Goal: Information Seeking & Learning: Learn about a topic

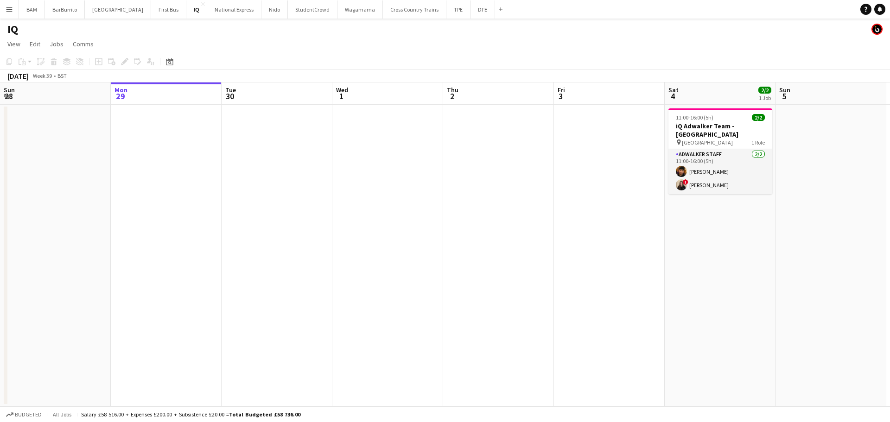
click at [15, 8] on button "Menu" at bounding box center [9, 9] width 19 height 19
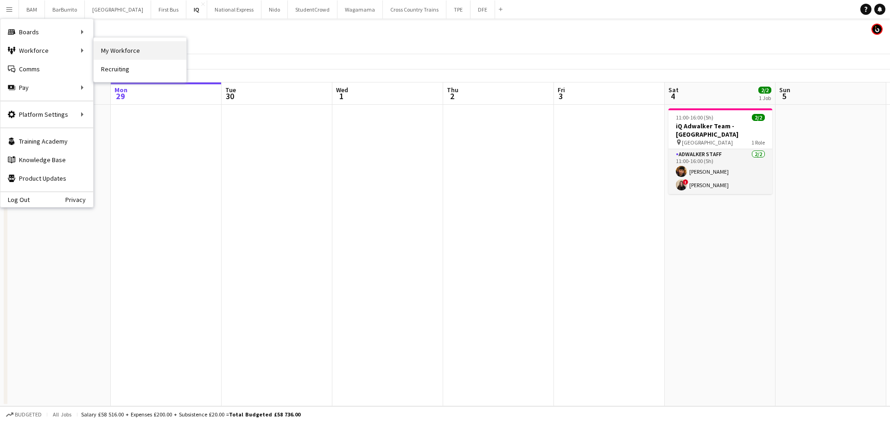
click at [160, 49] on link "My Workforce" at bounding box center [140, 50] width 93 height 19
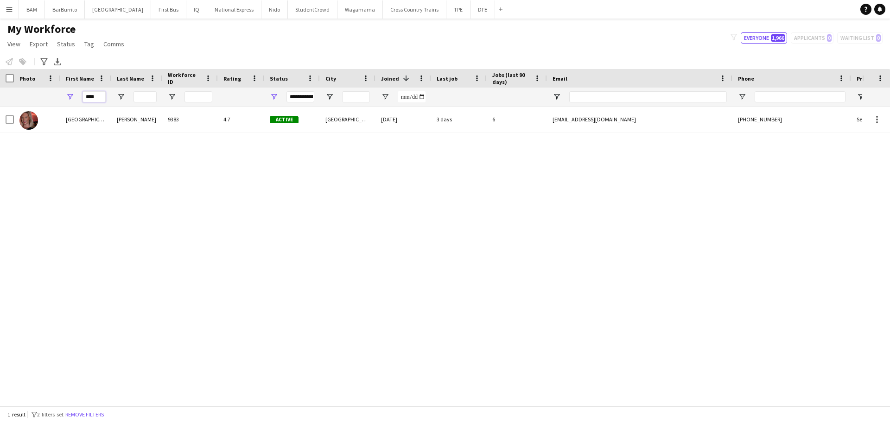
drag, startPoint x: 90, startPoint y: 98, endPoint x: 57, endPoint y: 94, distance: 33.6
click at [60, 98] on div "****" at bounding box center [85, 97] width 51 height 19
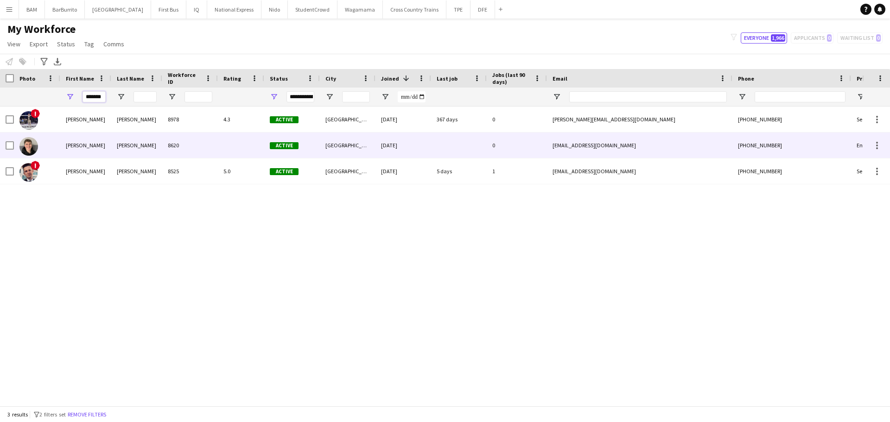
type input "*******"
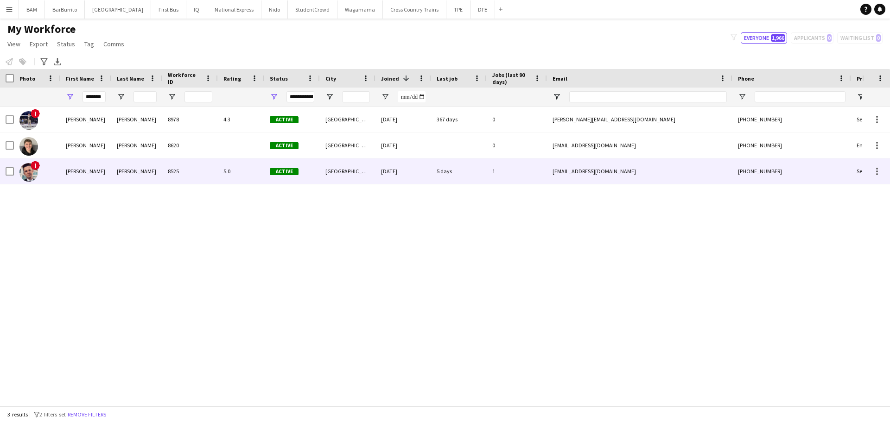
click at [139, 166] on div "[PERSON_NAME]" at bounding box center [136, 171] width 51 height 25
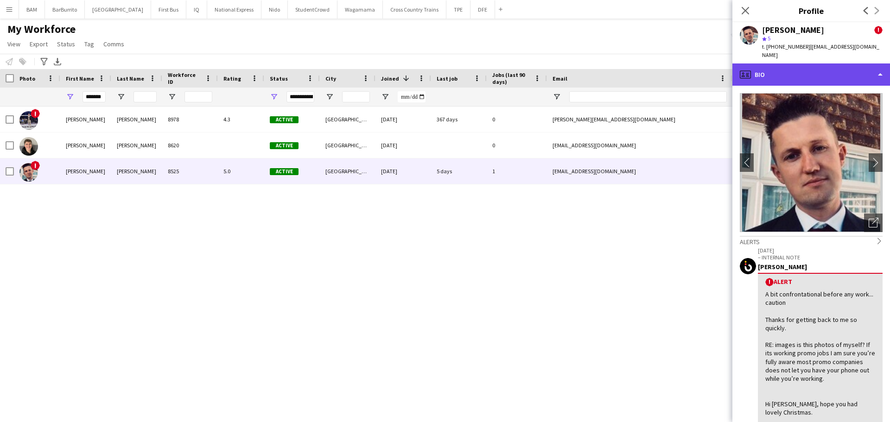
click at [787, 72] on div "profile Bio" at bounding box center [811, 74] width 158 height 22
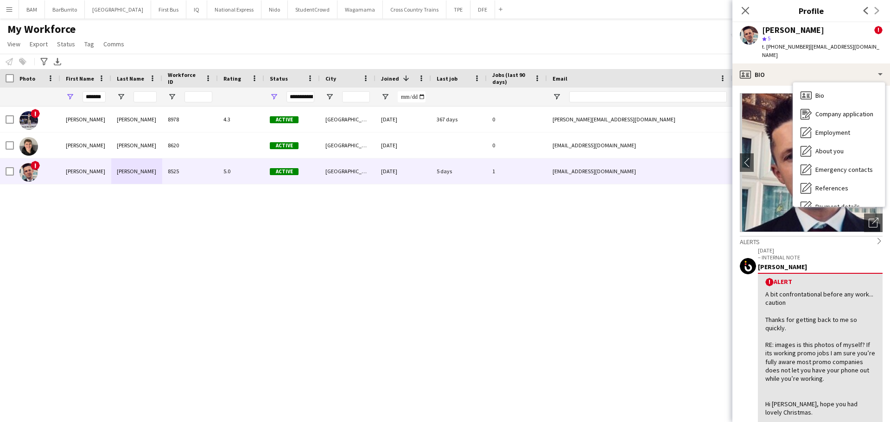
click at [772, 185] on img at bounding box center [811, 162] width 143 height 139
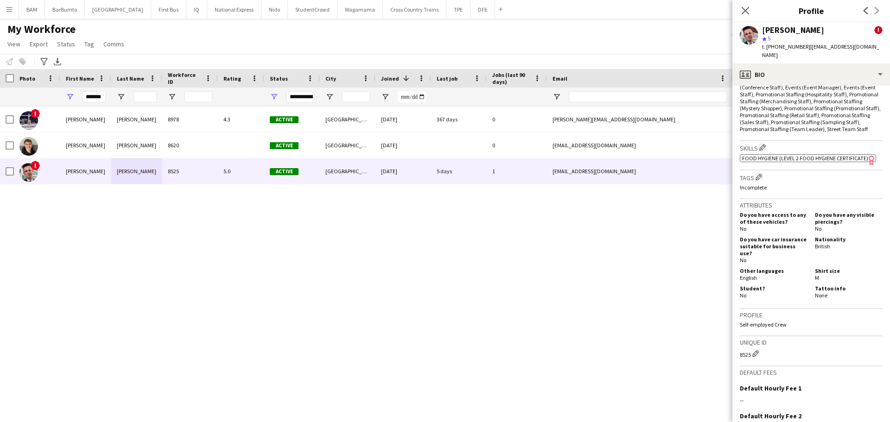
scroll to position [649, 0]
click at [470, 9] on button "DFE Close" at bounding box center [482, 9] width 25 height 18
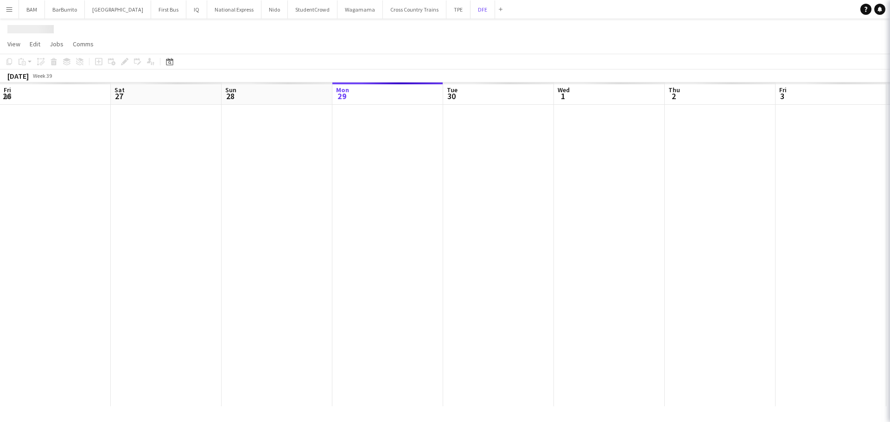
scroll to position [0, 222]
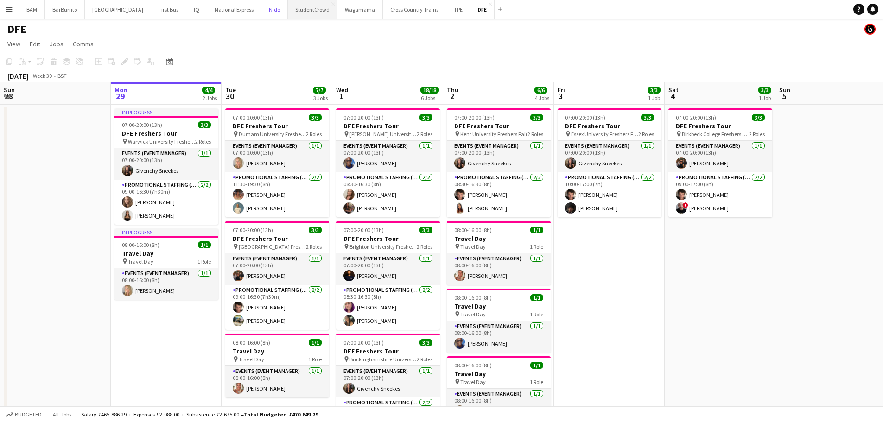
drag, startPoint x: 261, startPoint y: 9, endPoint x: 274, endPoint y: 12, distance: 13.2
click at [262, 9] on button "Nido Close" at bounding box center [274, 9] width 26 height 18
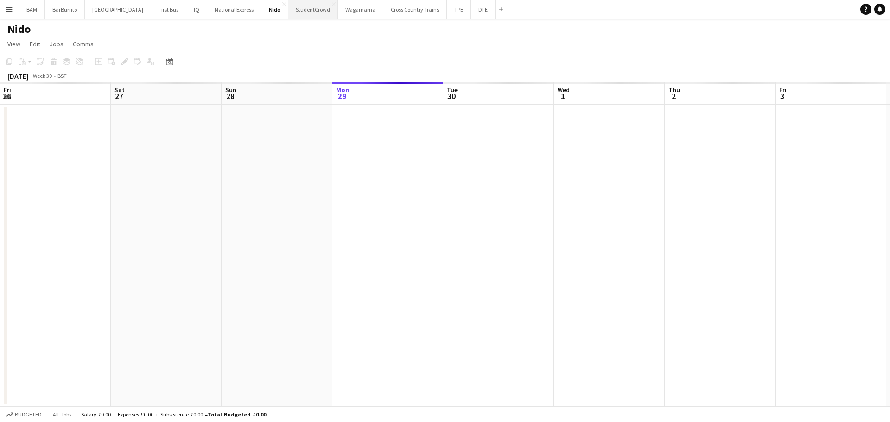
click at [307, 10] on button "StudentCrowd Close" at bounding box center [313, 9] width 50 height 18
drag, startPoint x: 480, startPoint y: 173, endPoint x: 286, endPoint y: 171, distance: 193.7
click at [286, 171] on app-calendar-viewport "Sun 28 Mon 29 Tue 30 Wed 1 Thu 2 Fri 3 Sat 4 Sun 5 Mon 6 Tue 7 Wed 8 Thu 9 Fri …" at bounding box center [445, 244] width 890 height 324
click at [280, 175] on app-calendar-viewport "Sun 28 Mon 29 Tue 30 Wed 1 Thu 2 Fri 3 Sat 4 Sun 5 Mon 6 Tue 7 Wed 8 Thu 9 Fri …" at bounding box center [445, 244] width 890 height 324
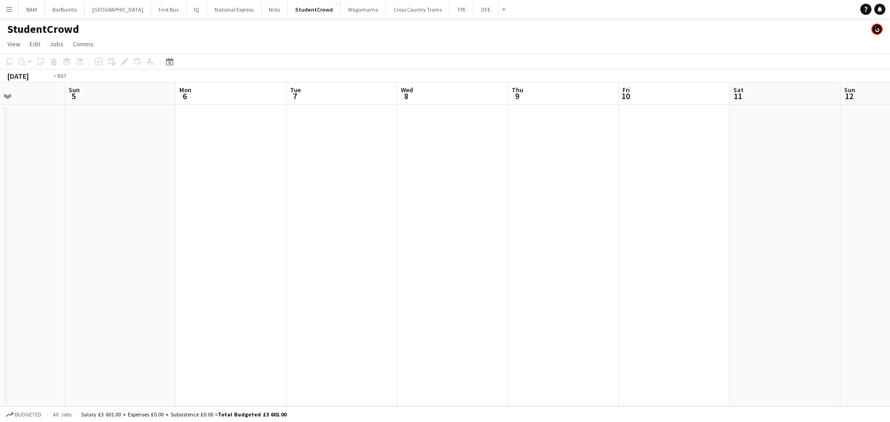
drag, startPoint x: 677, startPoint y: 181, endPoint x: 330, endPoint y: 169, distance: 347.4
click at [336, 169] on app-calendar-viewport "Thu 2 Fri 3 Sat 4 Sun 5 Mon 6 Tue 7 Wed 8 Thu 9 Fri 10 Sat 11 Sun 12 Mon 13 Tue…" at bounding box center [445, 244] width 890 height 324
drag, startPoint x: 413, startPoint y: 181, endPoint x: 336, endPoint y: 176, distance: 77.1
click at [343, 177] on app-calendar-viewport "Sun 5 Mon 6 Tue 7 Wed 8 Thu 9 Fri 10 Sat 11 Sun 12 Mon 13 Tue 14 Wed 15 Thu 16 …" at bounding box center [445, 244] width 890 height 324
click at [343, 176] on app-calendar-viewport "Wed 8 Thu 9 Fri 10 Sat 11 Sun 12 Mon 13 Tue 14 Wed 15 Thu 16 Fri 17 Sat 18 Sun …" at bounding box center [445, 244] width 890 height 324
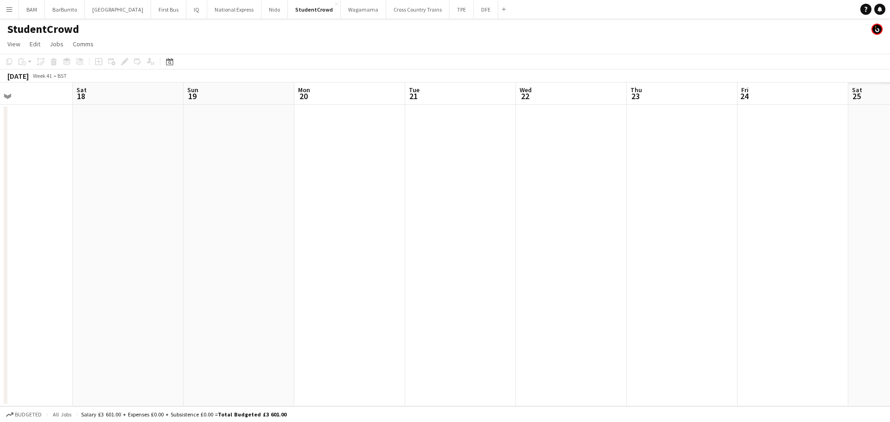
drag, startPoint x: 689, startPoint y: 198, endPoint x: 434, endPoint y: 185, distance: 254.8
click at [266, 184] on app-calendar-viewport "Tue 14 Wed 15 Thu 16 Fri 17 Sat 18 Sun 19 Mon 20 Tue 21 Wed 22 Thu 23 Fri 24 Sa…" at bounding box center [445, 244] width 890 height 324
drag, startPoint x: 655, startPoint y: 202, endPoint x: 756, endPoint y: 198, distance: 101.1
click at [343, 197] on app-calendar-viewport "Fri 17 Sat 18 Sun 19 Mon 20 Tue 21 Wed 22 Thu 23 Fri 24 Sat 25 Sun 26 Mon 27 Tu…" at bounding box center [445, 244] width 890 height 324
click at [334, 201] on app-calendar-viewport "Mon 20 Tue 21 Wed 22 Thu 23 Fri 24 Sat 25 Sun 26 Mon 27 Tue 28 Wed 29 Thu 30 Fr…" at bounding box center [445, 244] width 890 height 324
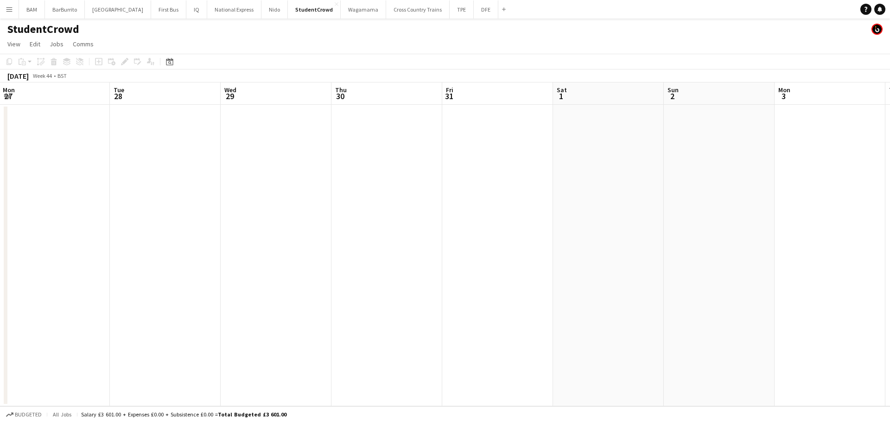
drag, startPoint x: 686, startPoint y: 207, endPoint x: 381, endPoint y: 201, distance: 305.5
click at [339, 206] on app-calendar-viewport "Fri 24 Sat 25 Sun 26 Mon 27 Tue 28 Wed 29 Thu 30 Fri 31 Sat 1 Sun 2 Mon 3 Tue 4…" at bounding box center [445, 244] width 890 height 324
drag, startPoint x: 636, startPoint y: 204, endPoint x: 419, endPoint y: 203, distance: 217.8
click at [419, 203] on app-calendar-viewport "Thu 30 Fri 31 Sat 1 Sun 2 Mon 3 Tue 4 Wed 5 Thu 6 Fri 7 Sat 8 Sun 9 Mon 10 Tue …" at bounding box center [445, 244] width 890 height 324
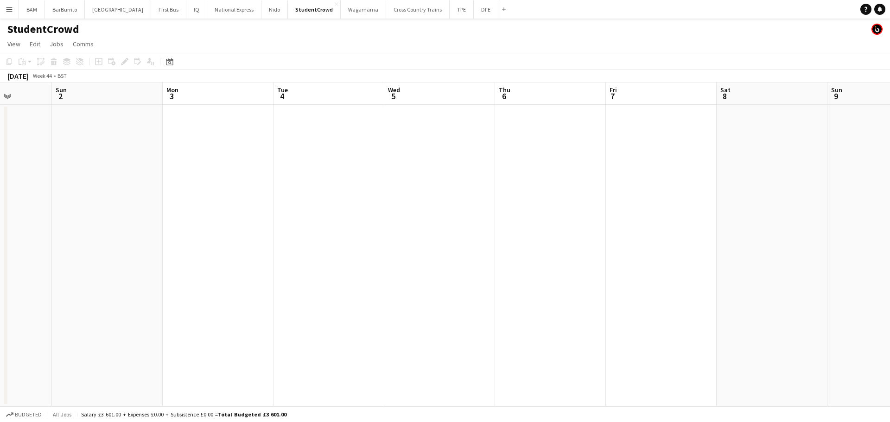
drag, startPoint x: 558, startPoint y: 199, endPoint x: 605, endPoint y: 199, distance: 47.3
click at [605, 199] on app-calendar-viewport "Thu 30 Fri 31 Sat 1 Sun 2 Mon 3 Tue 4 Wed 5 Thu 6 Fri 7 Sat 8 Sun 9 Mon 10 Tue …" at bounding box center [445, 244] width 890 height 324
